Goal: Navigation & Orientation: Find specific page/section

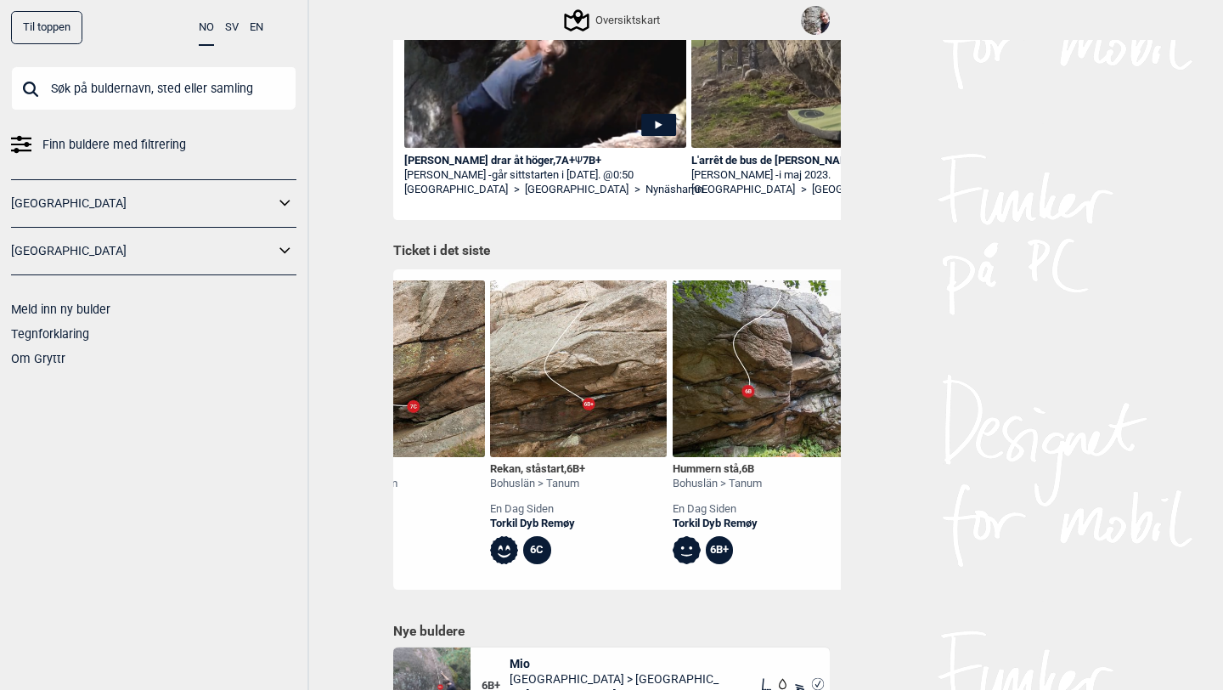
scroll to position [0, 646]
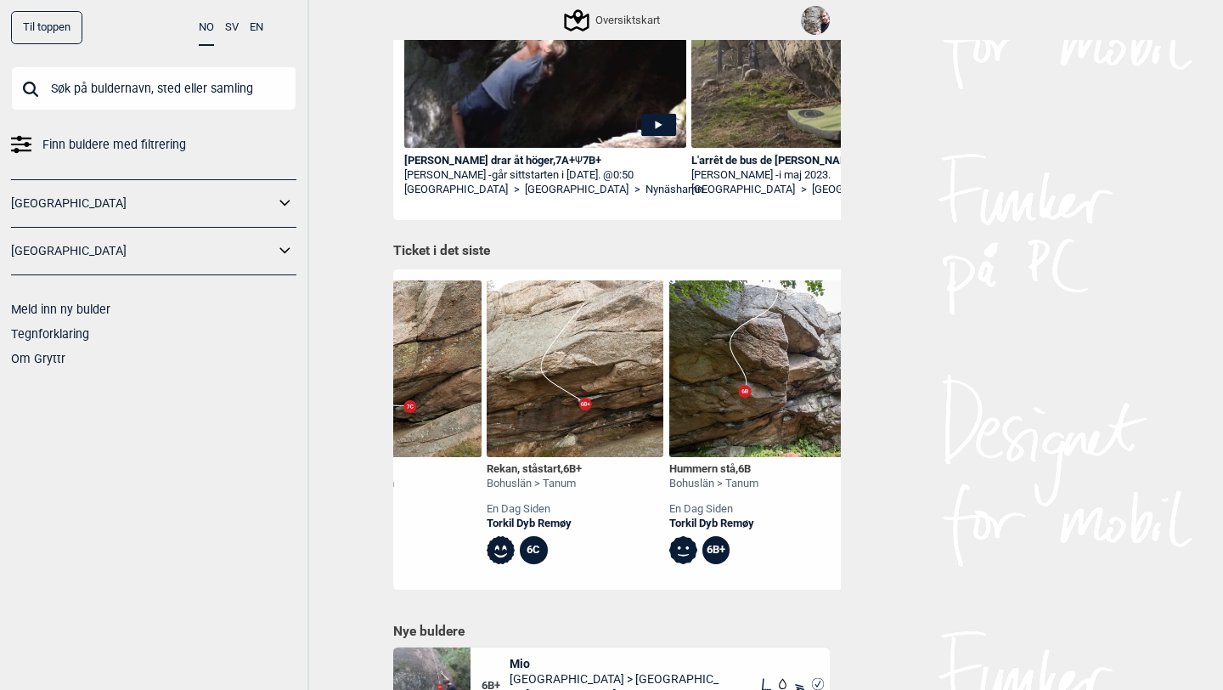
click at [738, 484] on div "Bohuslän > Tanum" at bounding box center [713, 484] width 89 height 14
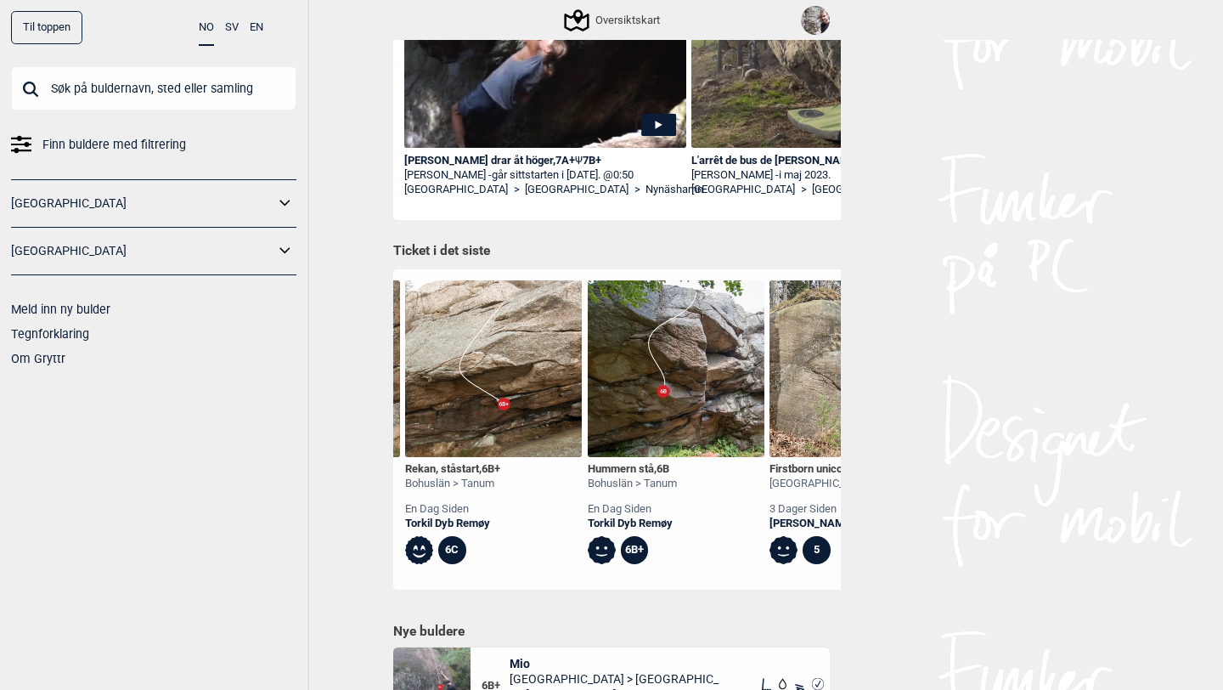
scroll to position [0, 731]
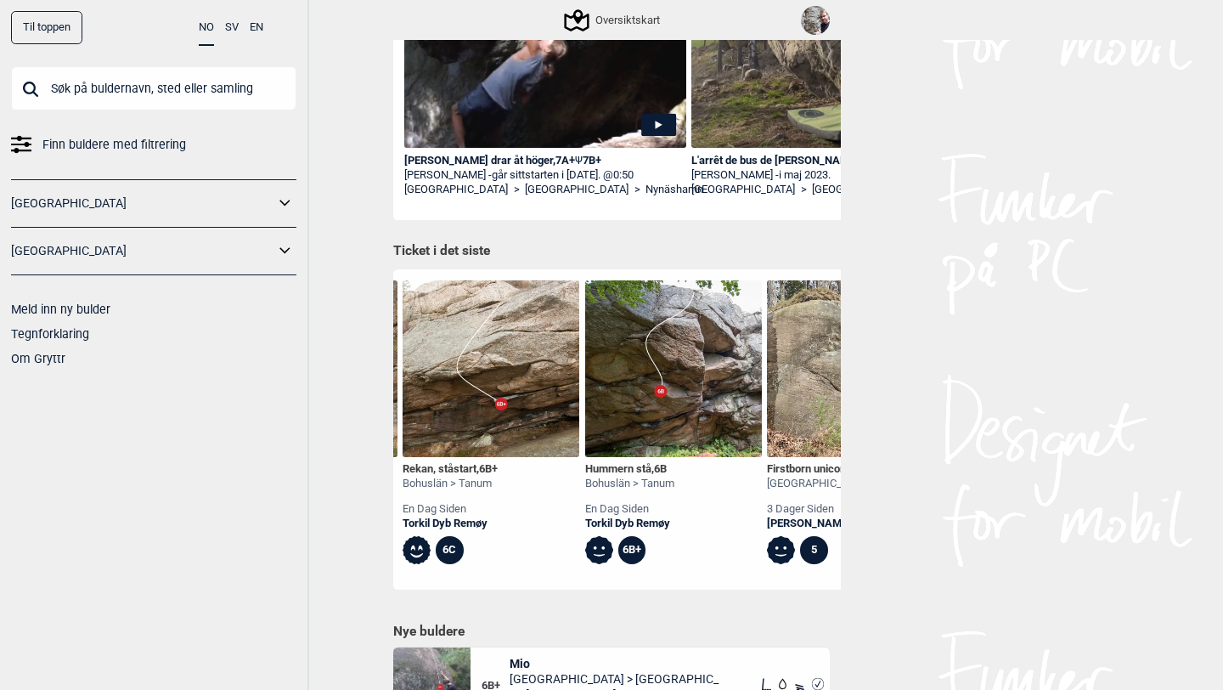
click at [723, 417] on img at bounding box center [673, 368] width 177 height 177
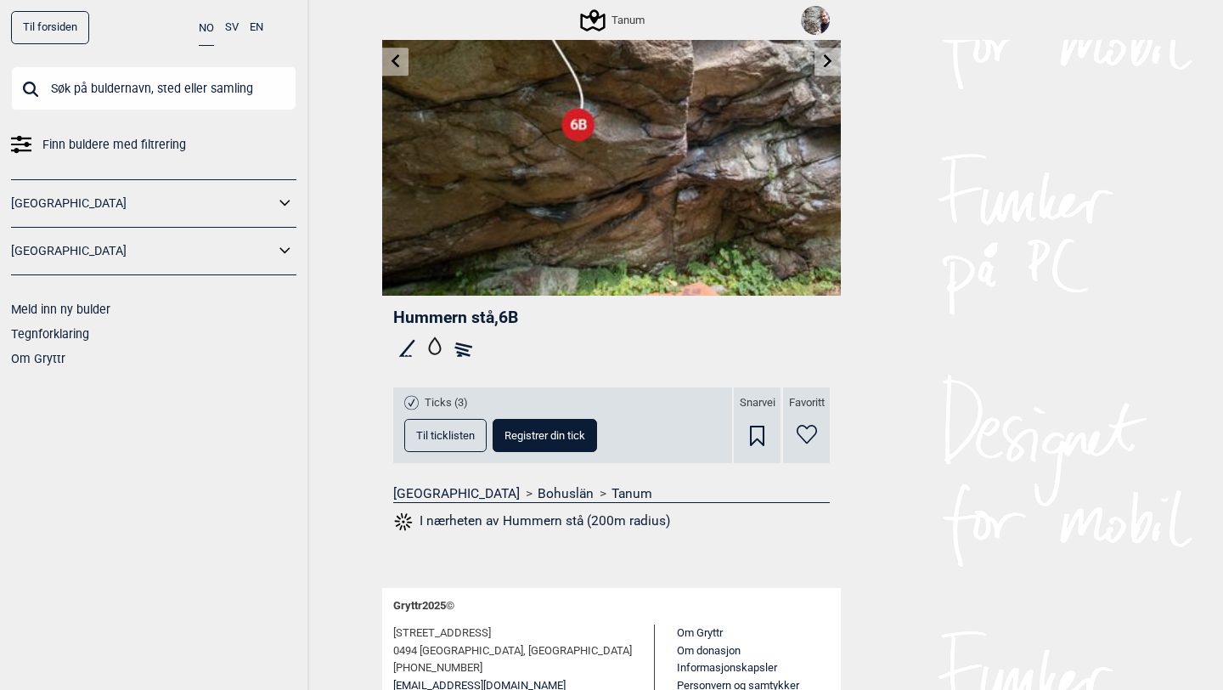
scroll to position [311, 0]
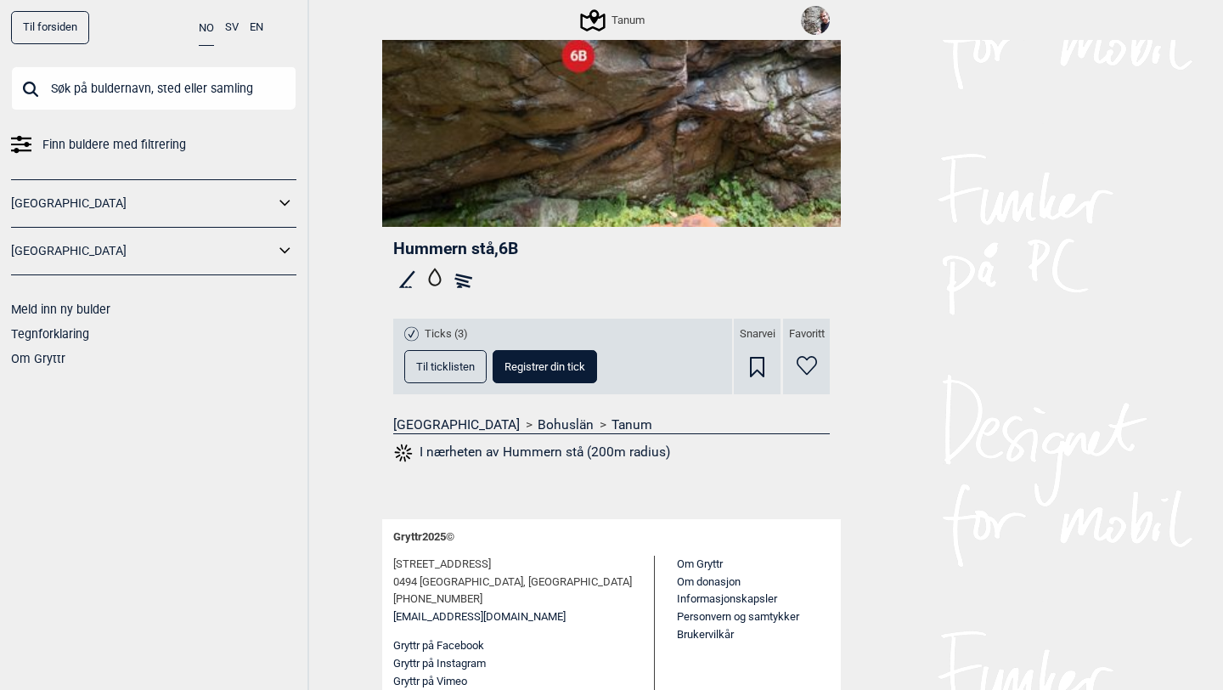
click at [612, 421] on link "Tanum" at bounding box center [632, 424] width 41 height 17
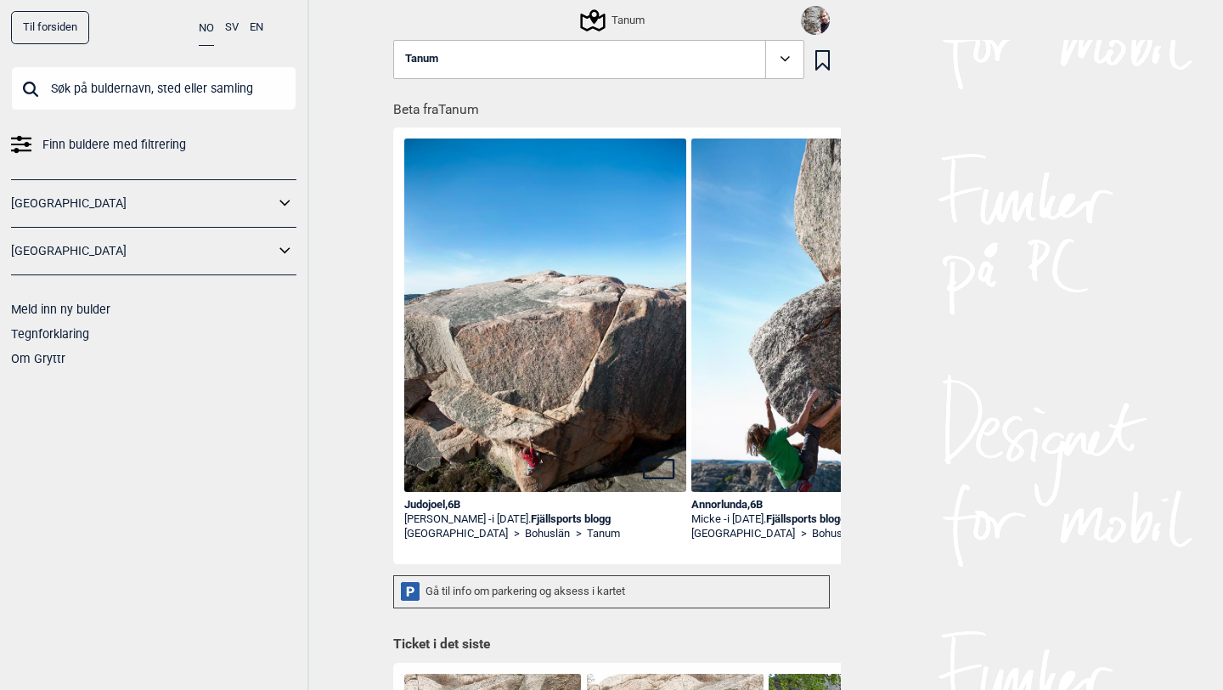
click at [782, 52] on icon at bounding box center [786, 59] width 20 height 20
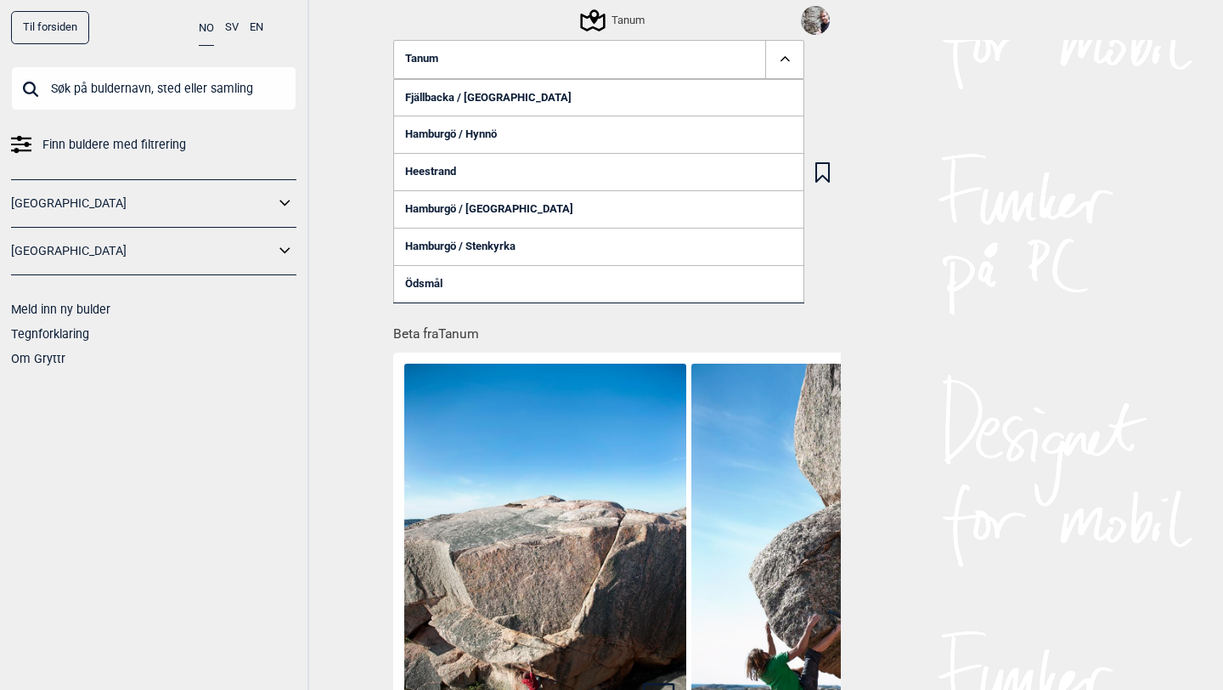
click at [884, 269] on div "Til forsiden NO SV EN Finn buldere med filtrering [GEOGRAPHIC_DATA] [GEOGRAPHIC…" at bounding box center [611, 345] width 1223 height 690
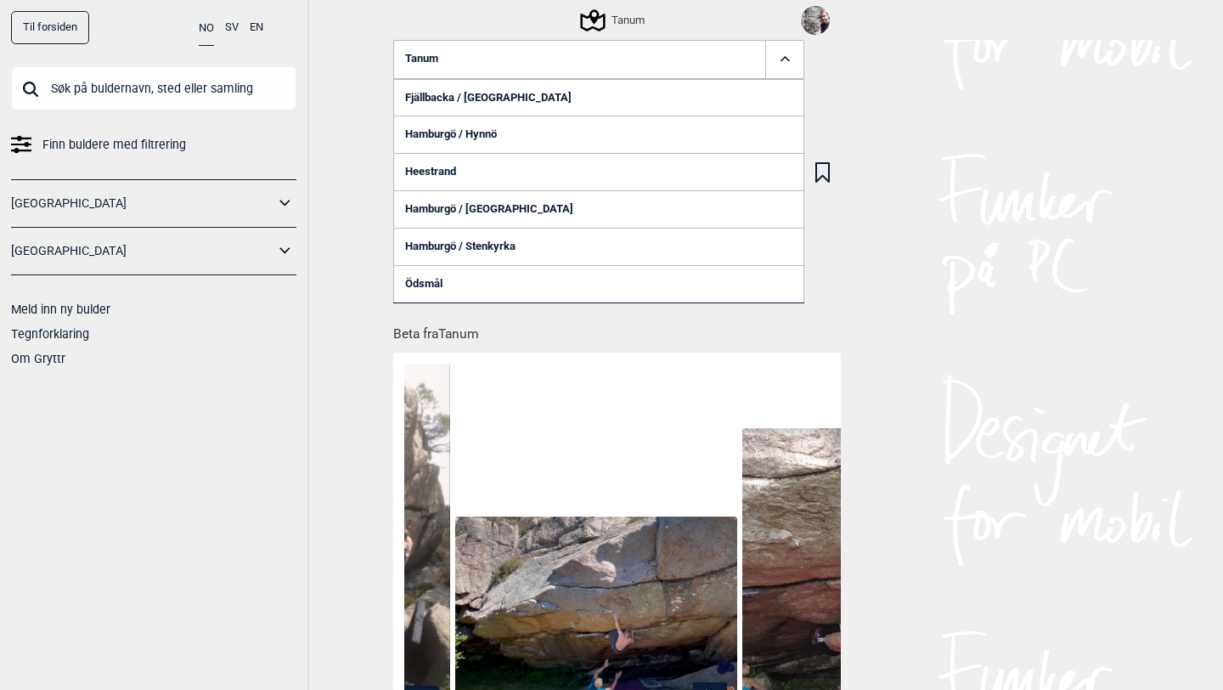
click at [430, 60] on span "Tanum" at bounding box center [421, 59] width 33 height 13
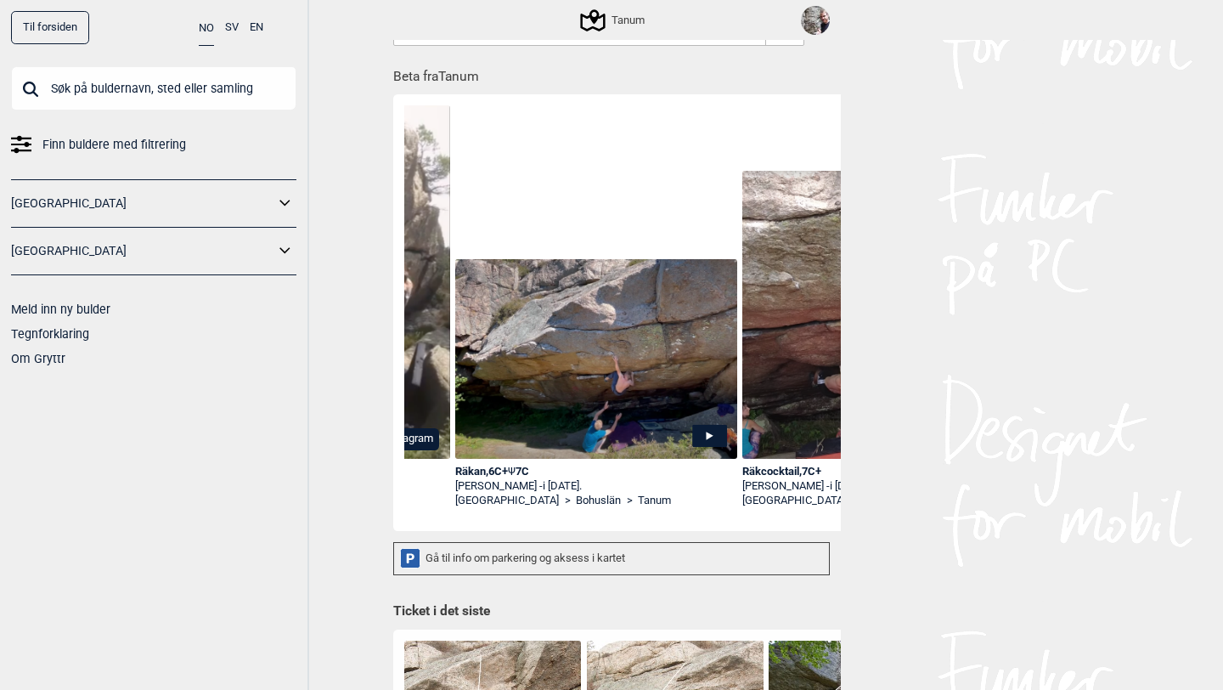
scroll to position [34, 0]
click at [559, 418] on img at bounding box center [596, 358] width 282 height 200
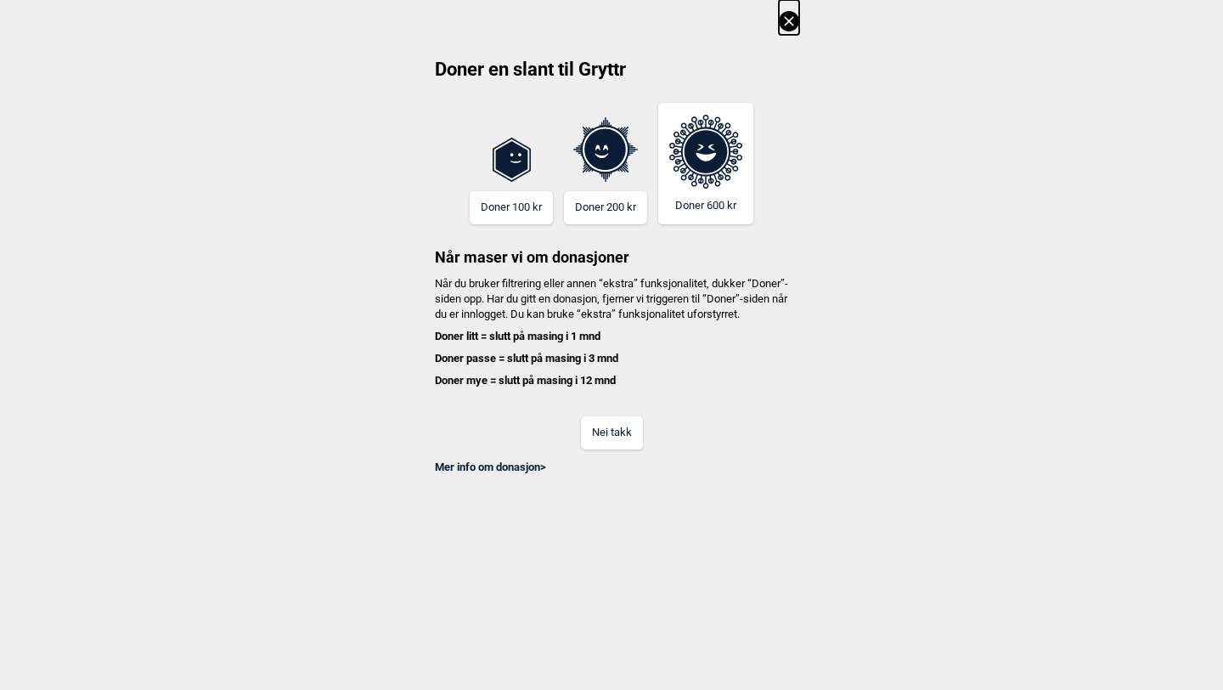
click at [605, 449] on button "Nei takk" at bounding box center [612, 432] width 62 height 33
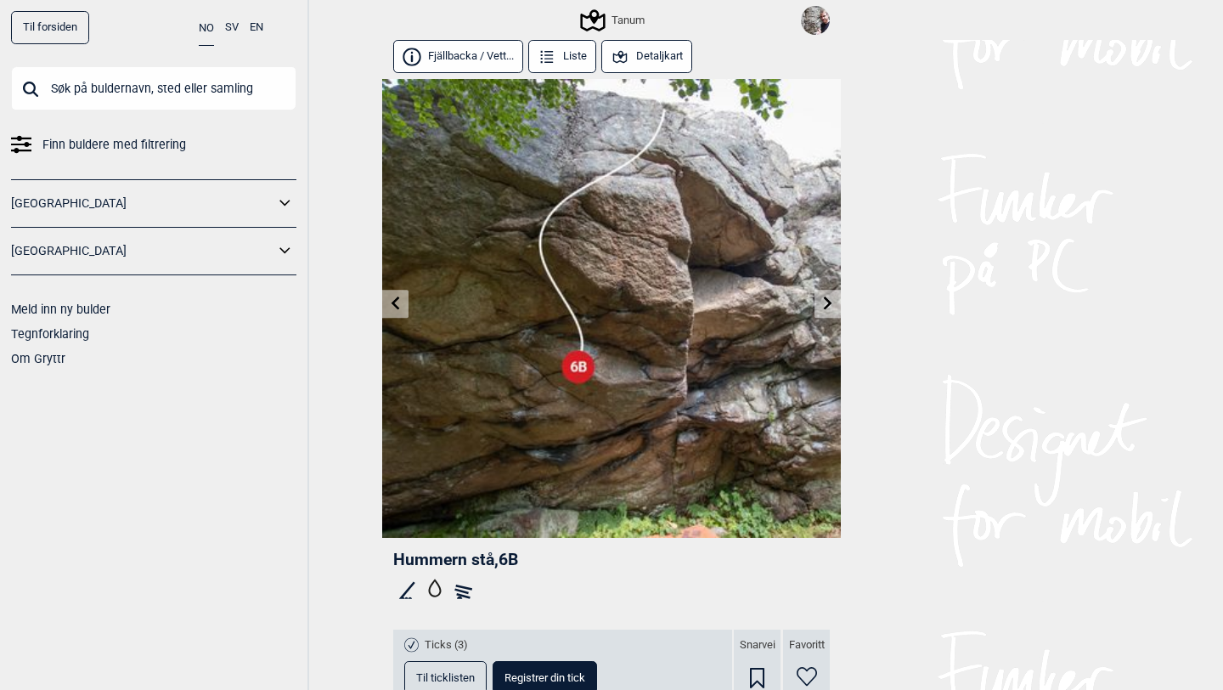
click at [644, 60] on button "Detaljkart" at bounding box center [646, 56] width 91 height 33
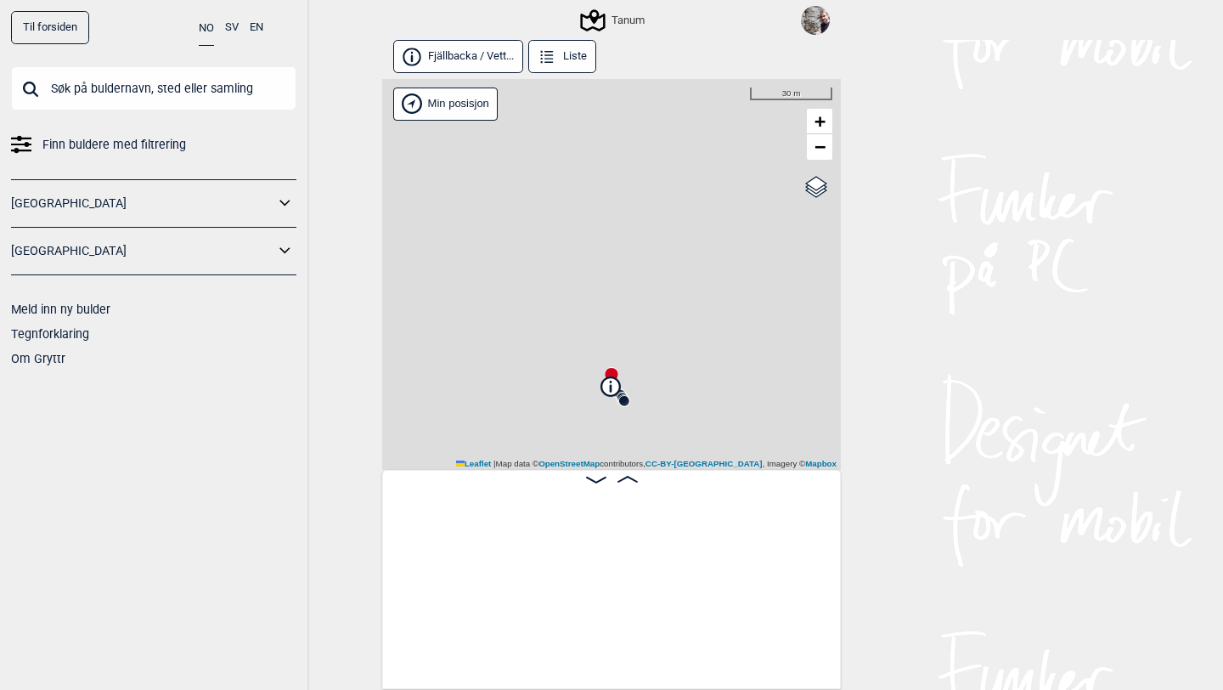
scroll to position [0, 574]
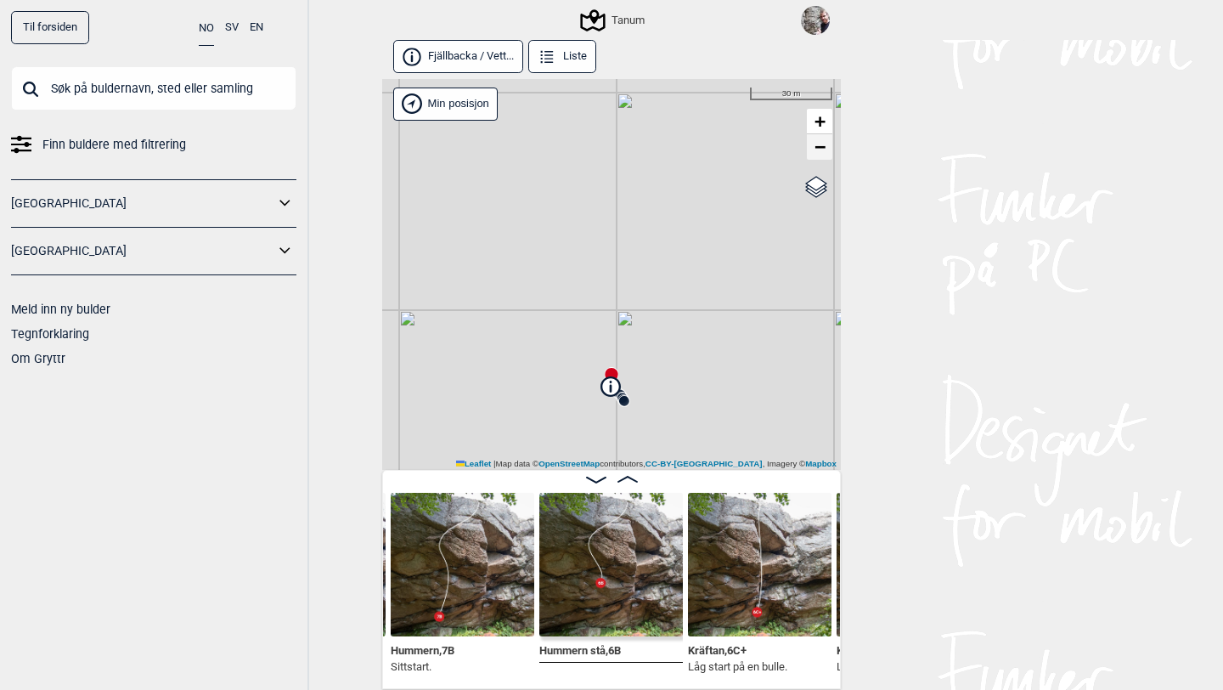
click at [822, 149] on span "−" at bounding box center [820, 146] width 11 height 21
click at [822, 147] on span "−" at bounding box center [820, 146] width 11 height 21
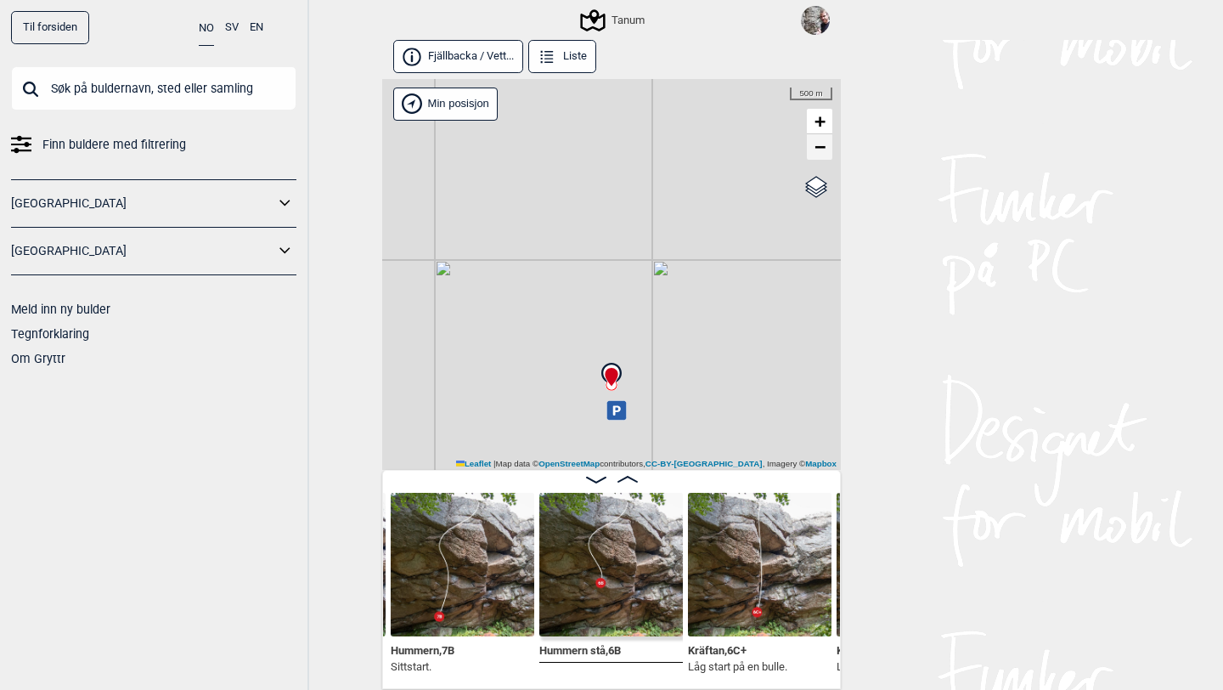
click at [822, 147] on span "−" at bounding box center [820, 146] width 11 height 21
drag, startPoint x: 666, startPoint y: 377, endPoint x: 692, endPoint y: 288, distance: 93.0
click at [692, 288] on div "Tanum Brukerens posisjon Min posisjon 5 km + − OpenStreetMap Google satellite L…" at bounding box center [611, 274] width 459 height 391
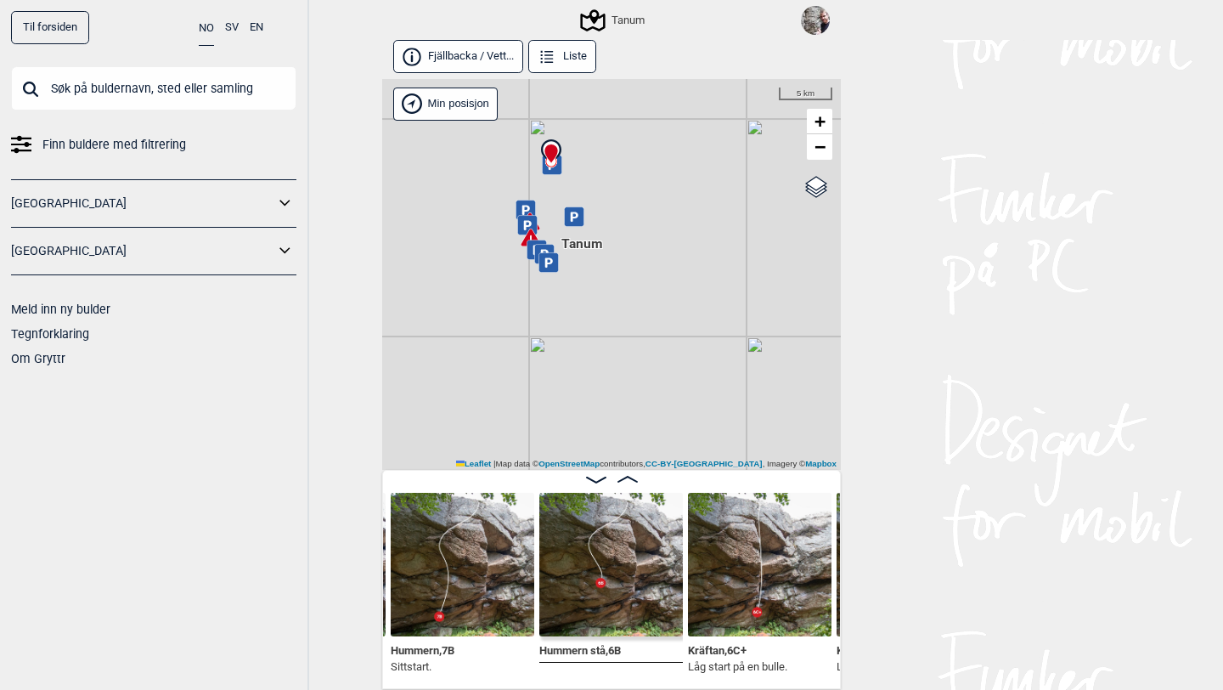
drag, startPoint x: 699, startPoint y: 309, endPoint x: 612, endPoint y: 175, distance: 159.8
click at [612, 175] on div "Tanum Brukerens posisjon Min posisjon 5 km + − OpenStreetMap Google satellite L…" at bounding box center [611, 274] width 459 height 391
drag, startPoint x: 673, startPoint y: 406, endPoint x: 673, endPoint y: 221, distance: 185.2
click at [673, 221] on div "Tanum Brukerens posisjon Min posisjon 5 km + − OpenStreetMap Google satellite L…" at bounding box center [611, 274] width 459 height 391
drag, startPoint x: 707, startPoint y: 324, endPoint x: 683, endPoint y: 233, distance: 94.0
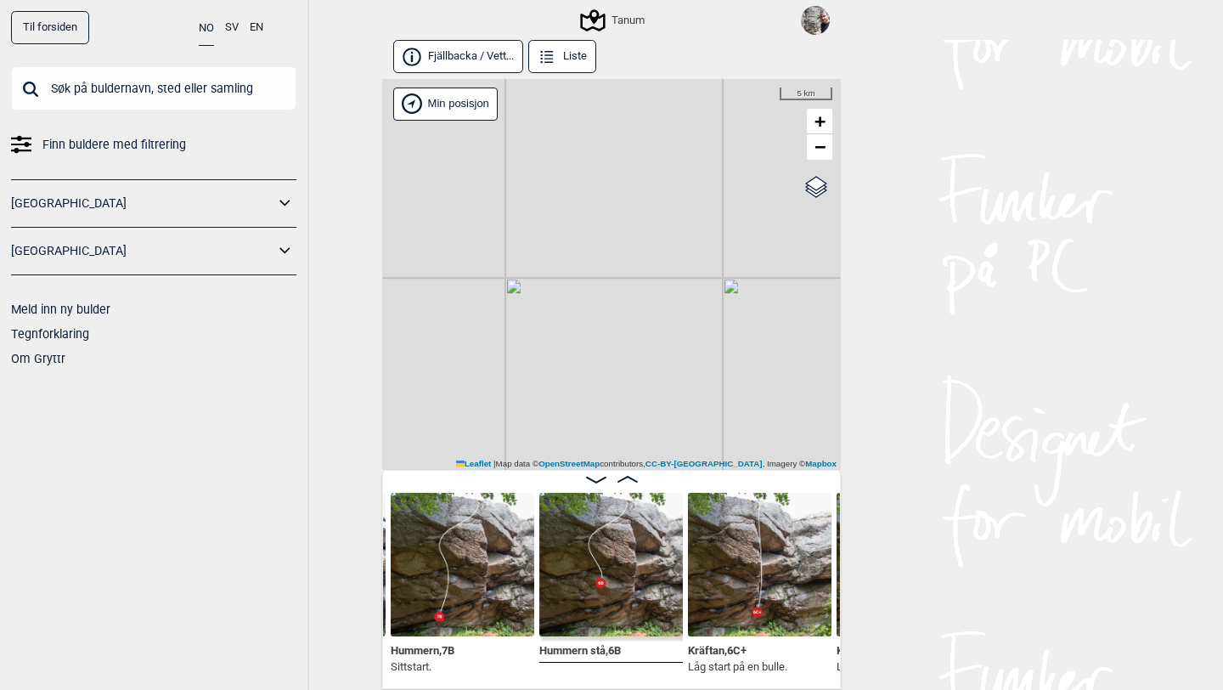
click at [683, 233] on div "Tanum Brukerens posisjon Min posisjon 5 km + − OpenStreetMap Google satellite L…" at bounding box center [611, 274] width 459 height 391
drag, startPoint x: 637, startPoint y: 217, endPoint x: 656, endPoint y: 409, distance: 192.9
click at [656, 409] on div "Tanum Brukerens posisjon Min posisjon 5 km + − OpenStreetMap Google satellite L…" at bounding box center [611, 274] width 459 height 391
